Goal: Find specific page/section

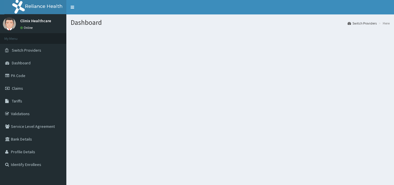
click at [31, 76] on link "PA Code" at bounding box center [33, 75] width 66 height 13
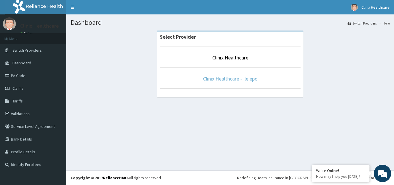
click at [233, 78] on link "Clinix Healthcare - Ile epo" at bounding box center [230, 78] width 55 height 7
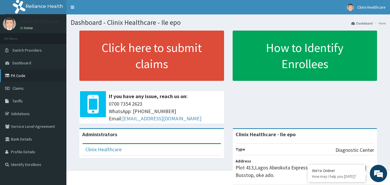
click at [29, 79] on link "PA Code" at bounding box center [33, 75] width 66 height 13
